Goal: Task Accomplishment & Management: Complete application form

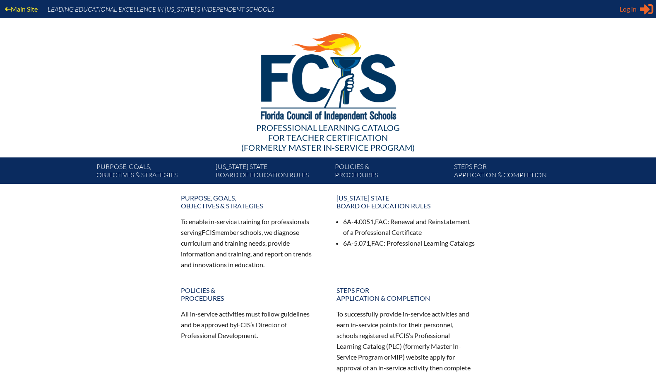
type input "[PERSON_NAME][EMAIL_ADDRESS][DOMAIN_NAME]"
click at [629, 10] on span "Log in" at bounding box center [628, 9] width 17 height 10
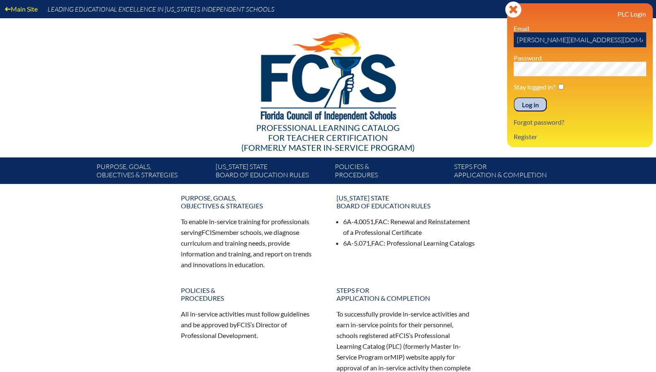
click at [538, 106] on input "Log in" at bounding box center [530, 104] width 33 height 14
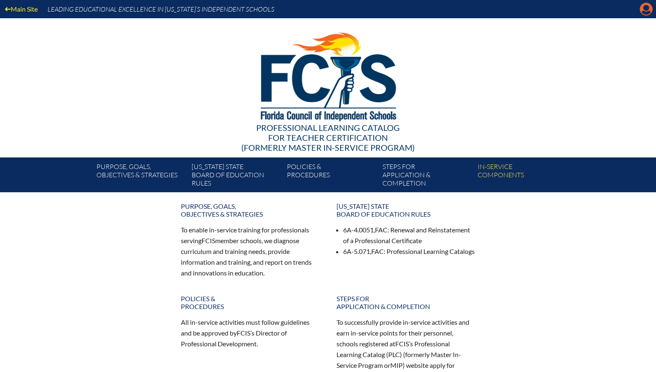
click at [645, 12] on icon "Manage account" at bounding box center [646, 8] width 13 height 13
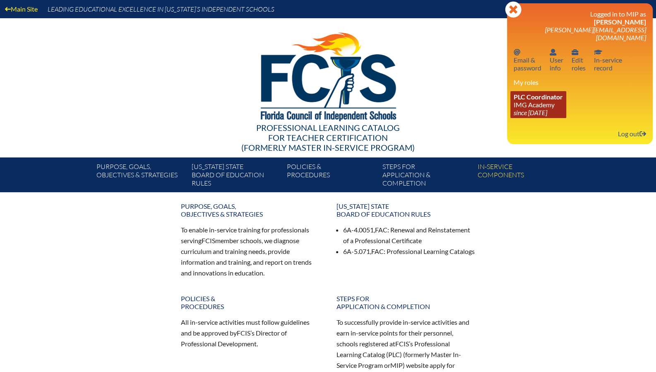
click at [537, 108] on icon "since [DATE]" at bounding box center [531, 112] width 34 height 8
click at [537, 96] on link "PLC Coordinator IMG Academy since 2022 Aug 25" at bounding box center [538, 104] width 56 height 27
click at [543, 97] on link "PLC Coordinator IMG Academy since 2022 Aug 25" at bounding box center [538, 104] width 56 height 27
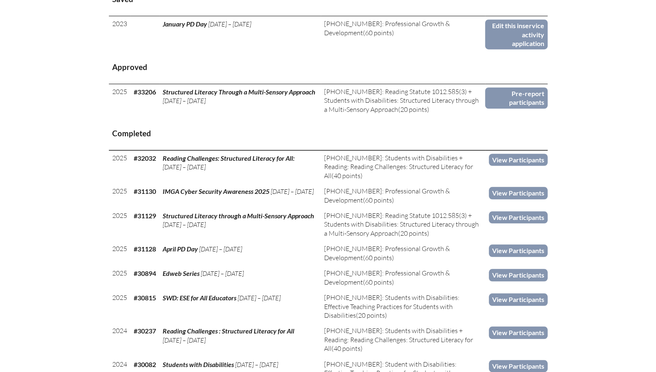
scroll to position [414, 0]
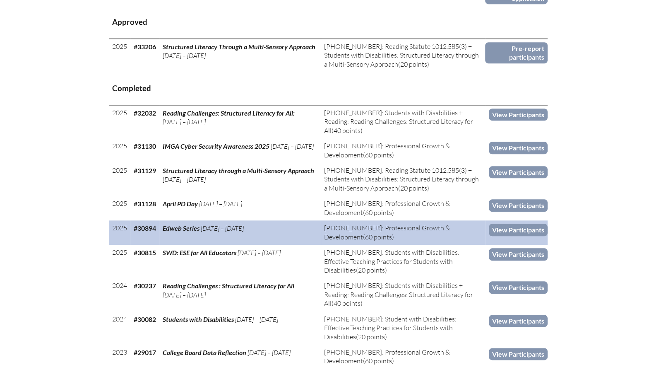
drag, startPoint x: 159, startPoint y: 228, endPoint x: 201, endPoint y: 227, distance: 41.8
click at [201, 227] on tr "2025 #30894 Edweb Series Jan 1, ’25 – May 23, ’25 8-408-001: Professional Growt…" at bounding box center [328, 232] width 439 height 24
copy tr "Edweb Series"
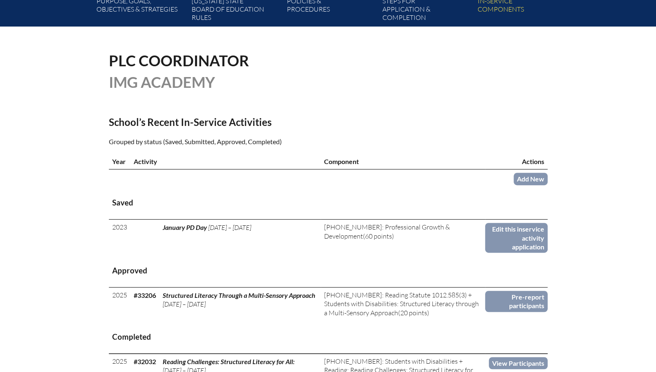
scroll to position [41, 0]
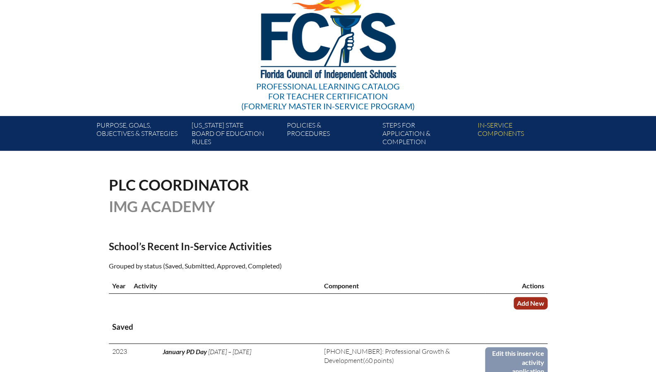
click at [519, 306] on link "Add New" at bounding box center [531, 303] width 34 height 12
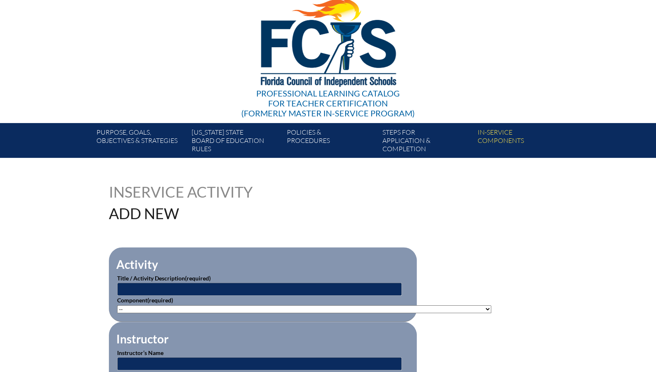
scroll to position [83, 0]
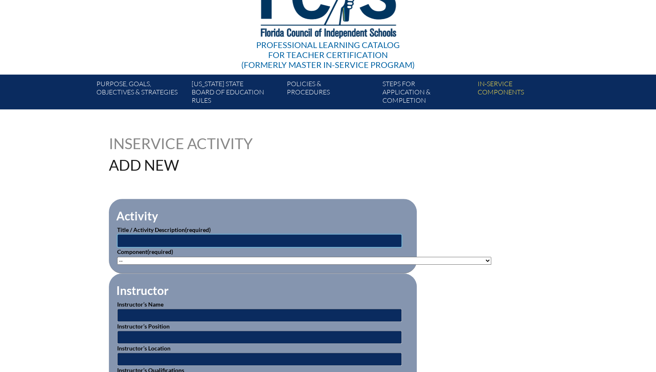
click at [169, 239] on input "text" at bounding box center [259, 240] width 285 height 13
paste input "Edweb Series"
click at [130, 238] on input "Edweb Series" at bounding box center [259, 240] width 285 height 13
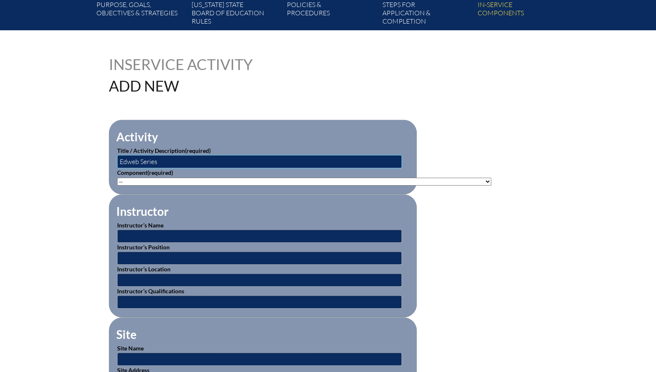
scroll to position [166, 0]
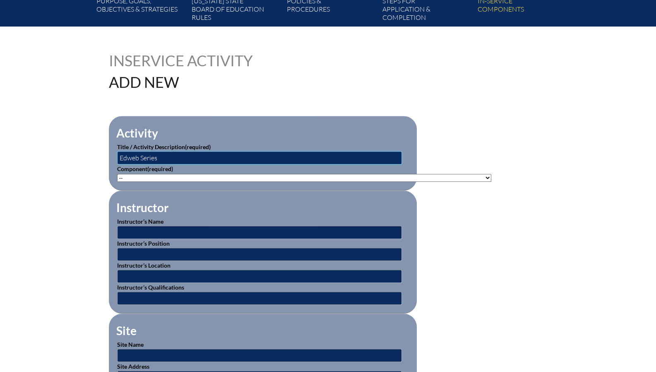
type input "Edweb Series"
click at [163, 174] on select"]"] "-- 1-000-001: Appropriate Art Activities 1-000-002: Concept and Art Process for…" at bounding box center [304, 178] width 374 height 8
select select"]"] "20506"
click at [117, 174] on select"]"] "-- 1-000-001: Appropriate Art Activities 1-000-002: Concept and Art Process for…" at bounding box center [304, 178] width 374 height 8
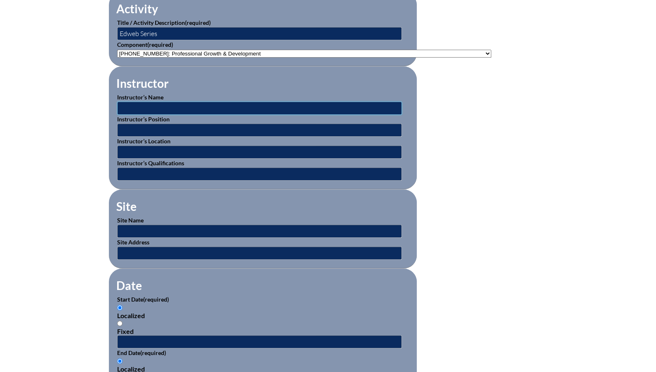
click at [149, 103] on input "text" at bounding box center [259, 107] width 285 height 13
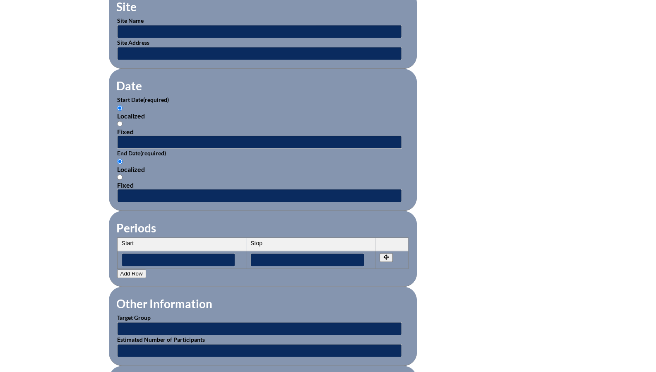
scroll to position [497, 0]
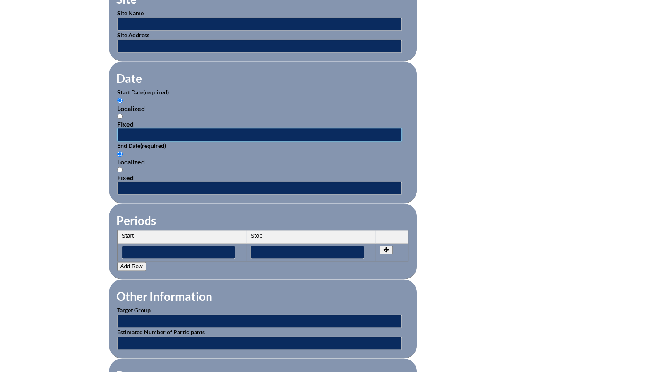
click at [150, 131] on input "text" at bounding box center [259, 134] width 285 height 13
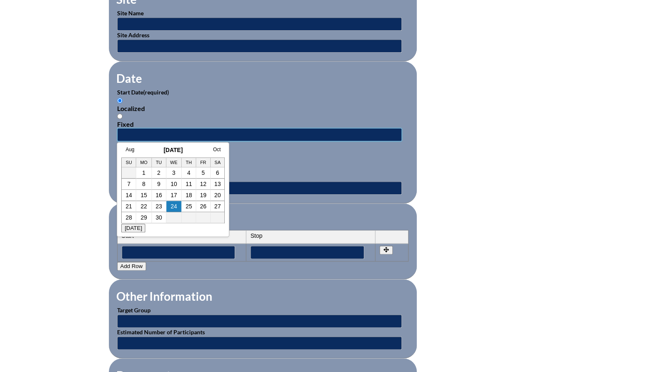
click at [306, 131] on input "text" at bounding box center [259, 134] width 285 height 13
click at [278, 130] on input "text" at bounding box center [259, 134] width 285 height 13
click at [493, 130] on form "Activity Title / Activity Description (required) Edweb Series Component (requir…" at bounding box center [328, 142] width 439 height 714
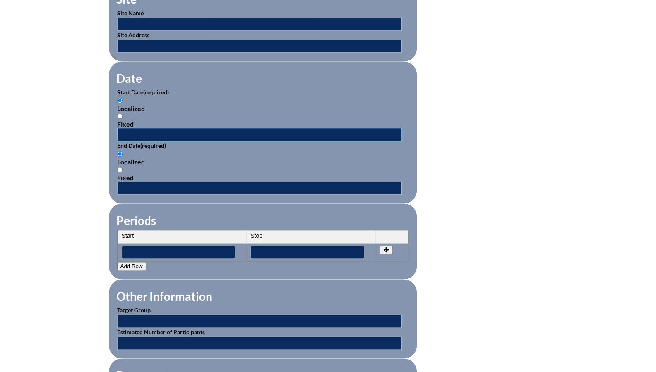
click at [264, 128] on input "text" at bounding box center [259, 134] width 285 height 13
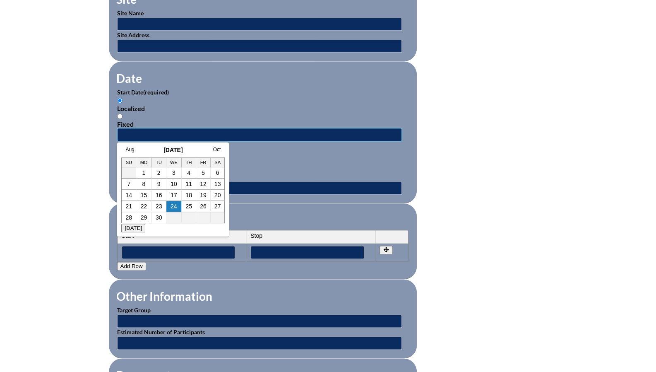
click at [207, 128] on input "text" at bounding box center [259, 134] width 285 height 13
click at [495, 134] on form "Activity Title / Activity Description (required) Edweb Series Component (requir…" at bounding box center [328, 142] width 439 height 714
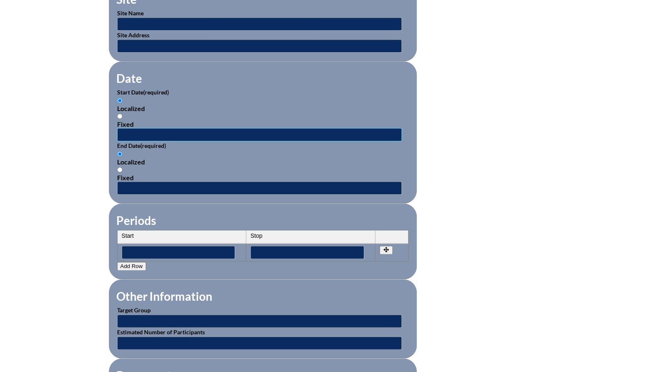
click at [281, 131] on input "text" at bounding box center [259, 134] width 285 height 13
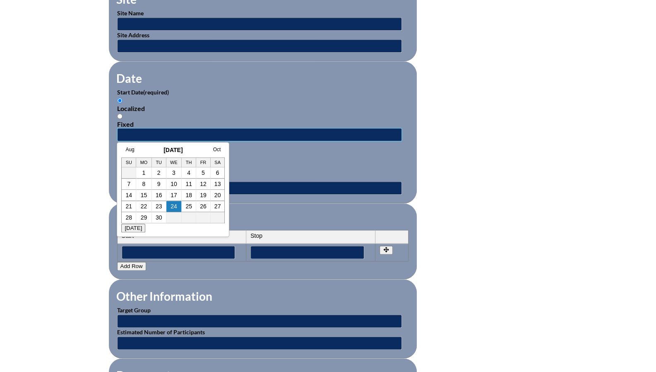
click at [246, 128] on input "text" at bounding box center [259, 134] width 285 height 13
click at [456, 125] on form "Activity Title / Activity Description (required) Edweb Series Component (requir…" at bounding box center [328, 142] width 439 height 714
click at [132, 128] on input "text" at bounding box center [259, 134] width 285 height 13
click at [213, 129] on input "text" at bounding box center [259, 134] width 285 height 13
click at [216, 128] on input "text" at bounding box center [259, 134] width 285 height 13
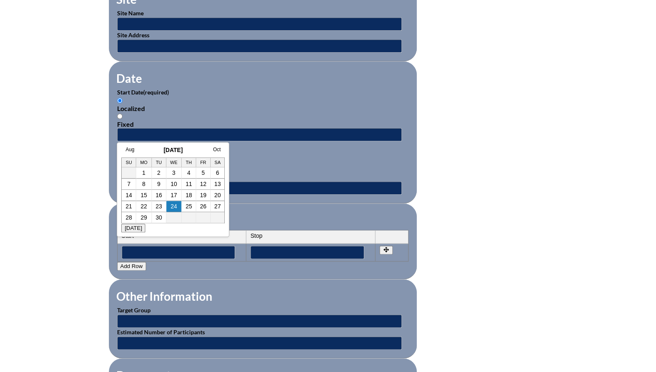
click at [157, 237] on div "Aug September 2025 Oct Su Mo Tu We Th Fr Sa 1 2 3 4 5 6 7 8 9 10 11 12 13 14 15…" at bounding box center [173, 189] width 113 height 95
click at [142, 171] on td "1" at bounding box center [144, 172] width 16 height 11
click at [144, 173] on link "1" at bounding box center [143, 172] width 3 height 7
type input "[DATE] 12:51 PM"
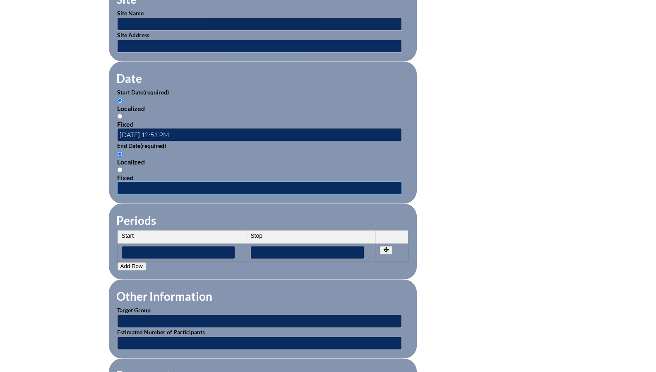
click at [146, 185] on input "text" at bounding box center [259, 187] width 285 height 13
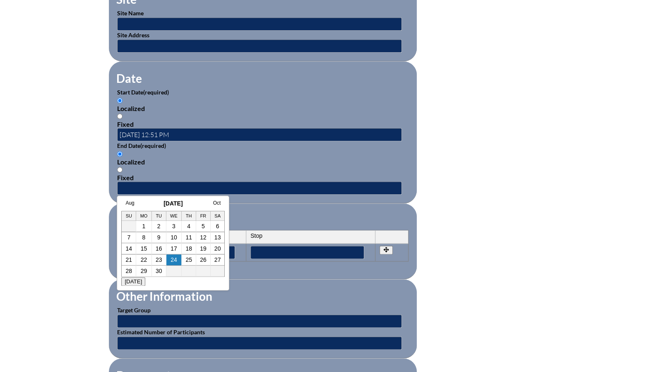
click at [152, 286] on div "Today" at bounding box center [173, 281] width 104 height 9
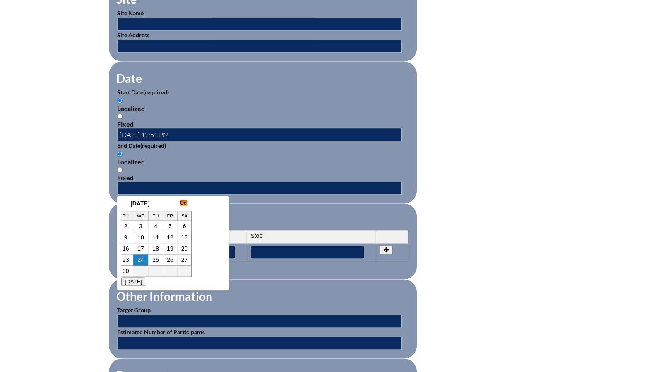
click at [183, 203] on link "Oct" at bounding box center [184, 203] width 8 height 6
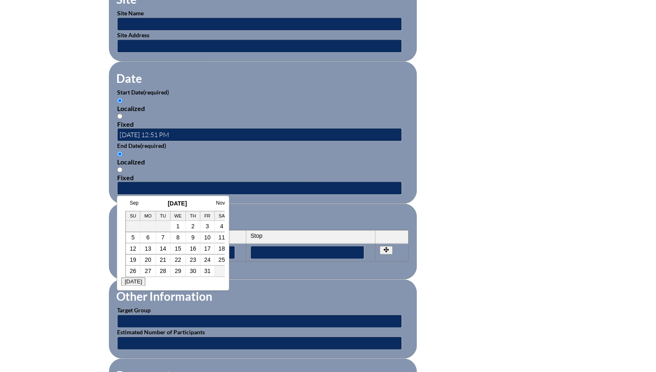
scroll to position [0, 141]
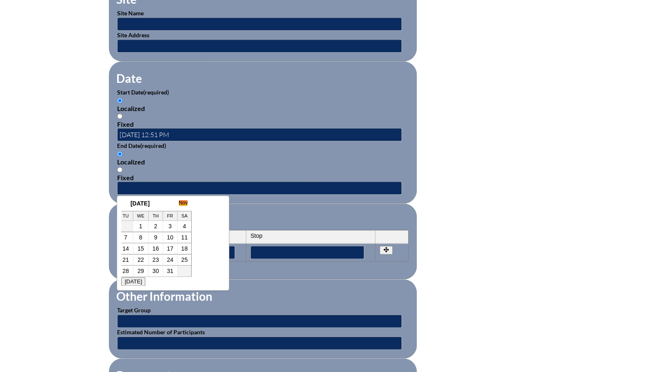
click at [180, 202] on link "Nov" at bounding box center [183, 203] width 9 height 6
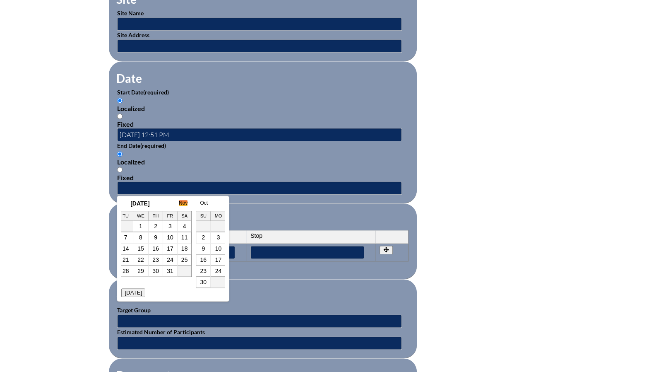
scroll to position [0, 248]
click at [181, 202] on link "Dec" at bounding box center [183, 203] width 9 height 6
click at [142, 271] on link "31" at bounding box center [140, 270] width 7 height 7
type input "[DATE] 12:52 PM"
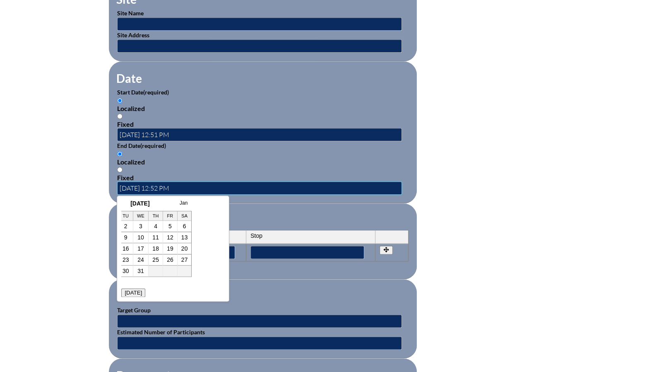
scroll to position [0, 0]
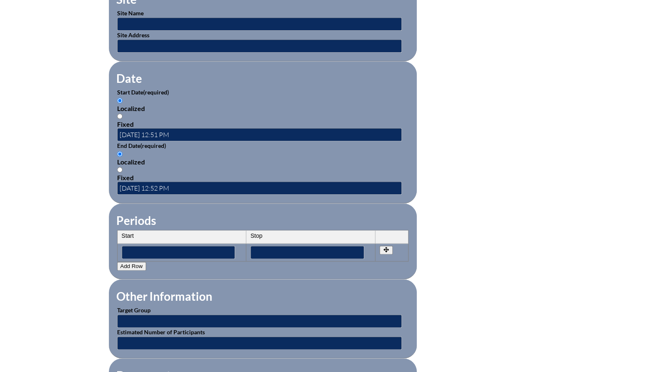
click at [484, 202] on form "Activity Title / Activity Description (required) Edweb Series Component (requir…" at bounding box center [328, 142] width 439 height 714
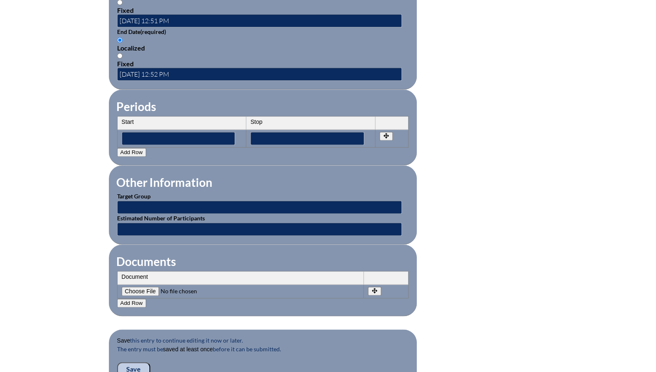
scroll to position [662, 0]
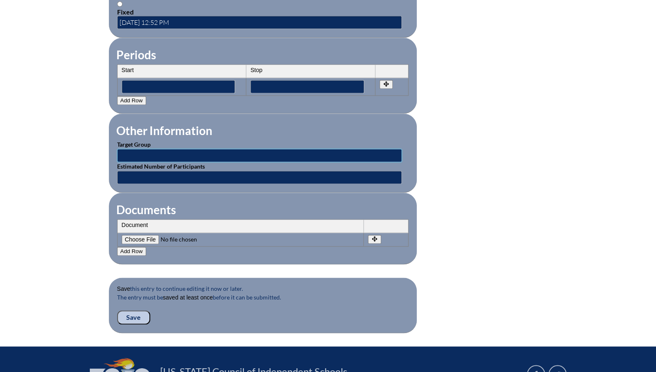
click at [168, 149] on input "text" at bounding box center [259, 155] width 285 height 13
type input "School Staff"
click at [142, 171] on input "text" at bounding box center [259, 177] width 285 height 13
type input "5"
click at [141, 310] on input "Save" at bounding box center [133, 317] width 33 height 14
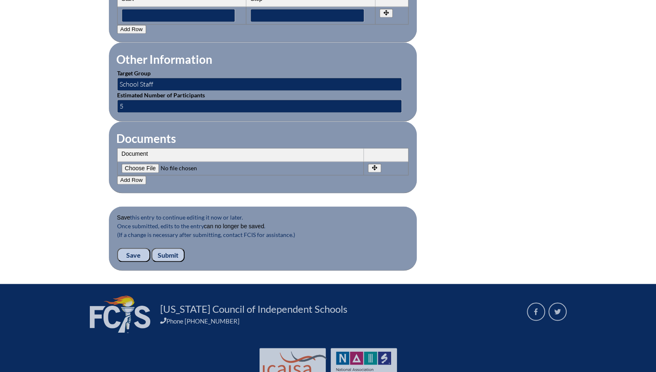
scroll to position [758, 0]
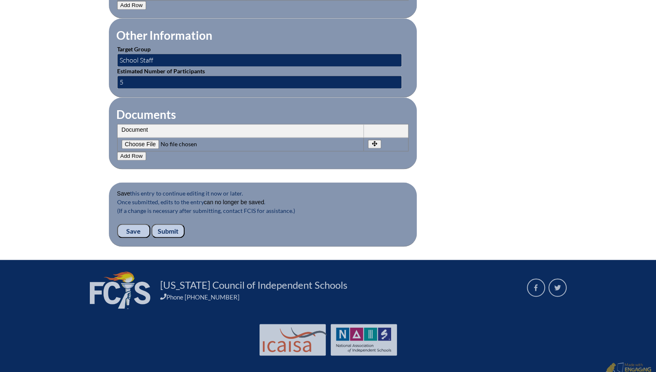
click at [176, 227] on input "Submit" at bounding box center [168, 231] width 33 height 14
